Goal: Information Seeking & Learning: Stay updated

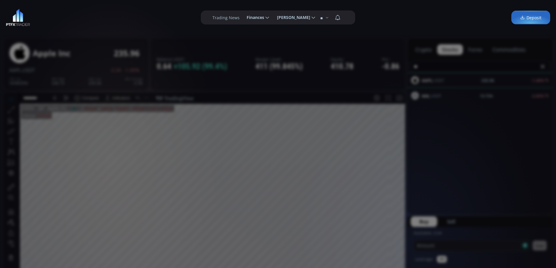
scroll to position [81, 0]
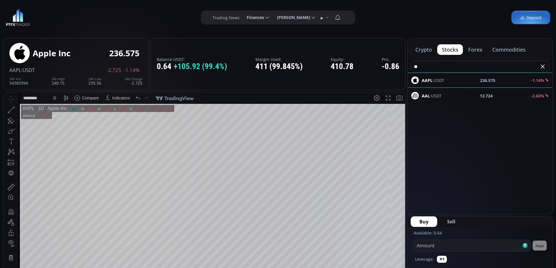
click at [478, 51] on button "forex" at bounding box center [475, 49] width 24 height 11
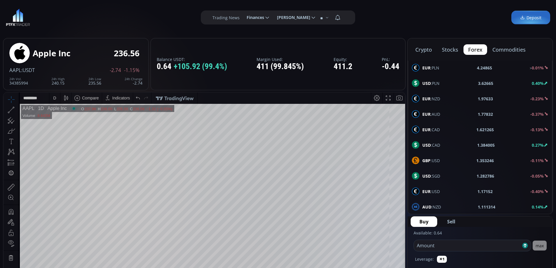
scroll to position [312, 0]
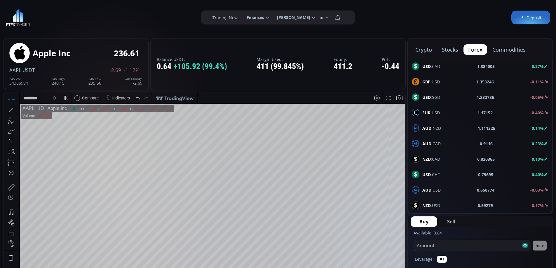
click at [442, 174] on div "USD :CHF 0.79695 0.40%" at bounding box center [480, 175] width 137 height 8
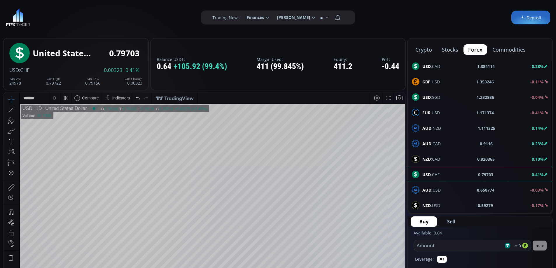
click at [435, 206] on span "NZD :USD" at bounding box center [431, 205] width 18 height 6
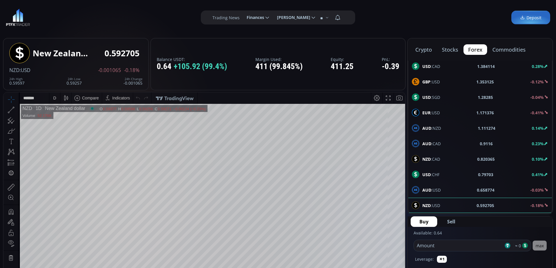
click at [432, 188] on span "AUD :USD" at bounding box center [431, 190] width 18 height 6
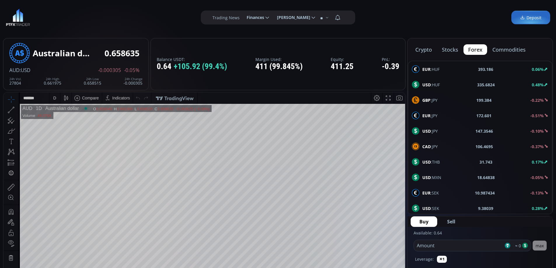
scroll to position [204, 0]
